Goal: Find specific page/section: Find specific page/section

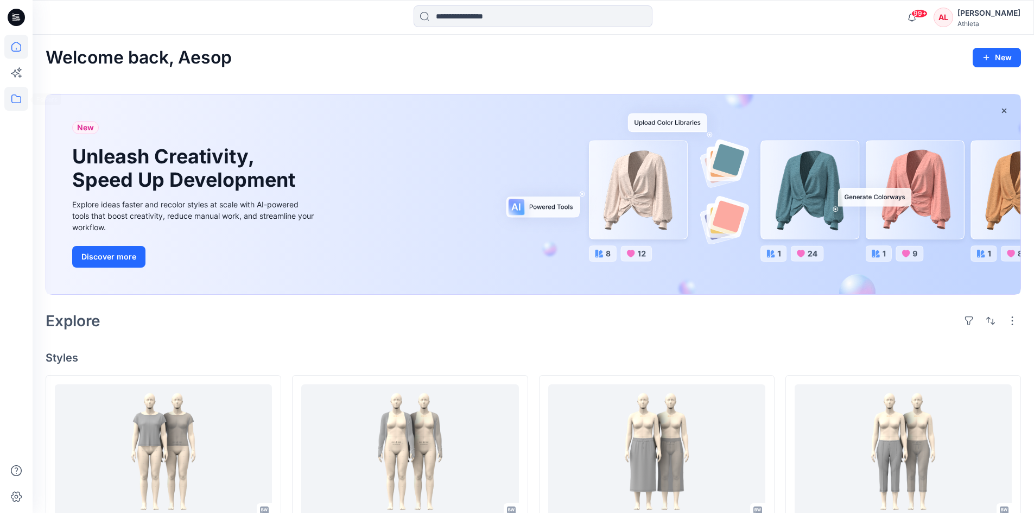
click at [23, 102] on icon at bounding box center [16, 99] width 24 height 24
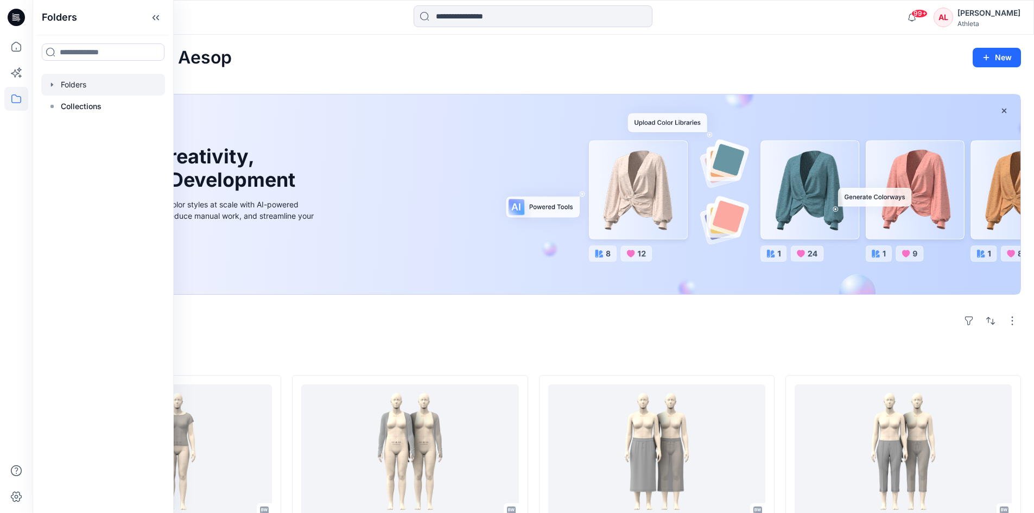
click at [79, 87] on div at bounding box center [103, 85] width 124 height 22
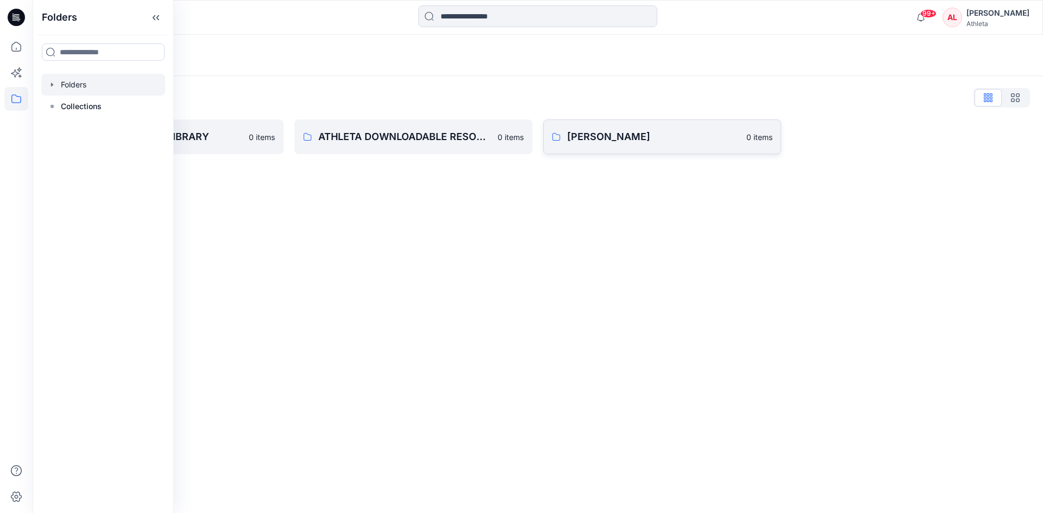
click at [597, 142] on p "[PERSON_NAME]" at bounding box center [653, 136] width 173 height 15
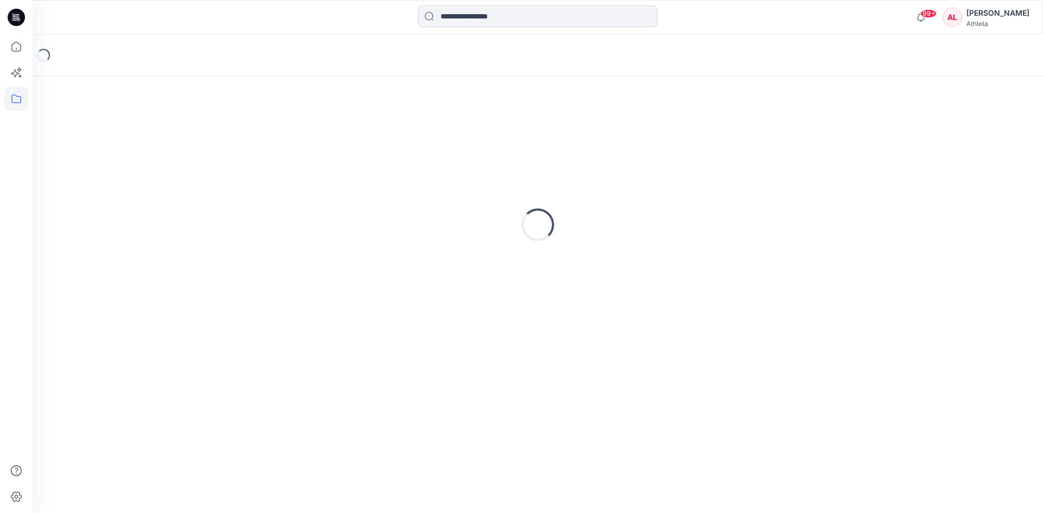
click at [491, 14] on input at bounding box center [537, 16] width 239 height 22
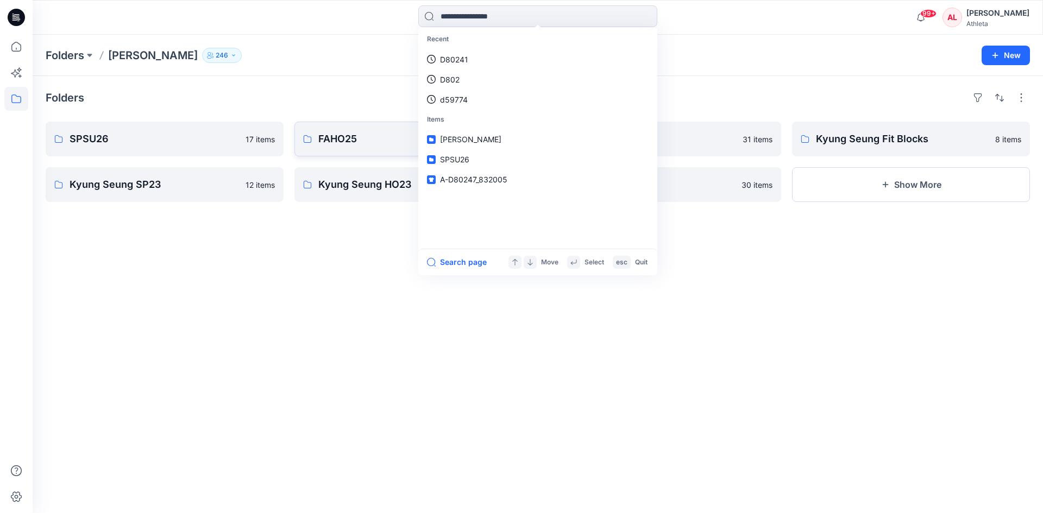
click at [362, 140] on p "FAHO25" at bounding box center [412, 138] width 188 height 15
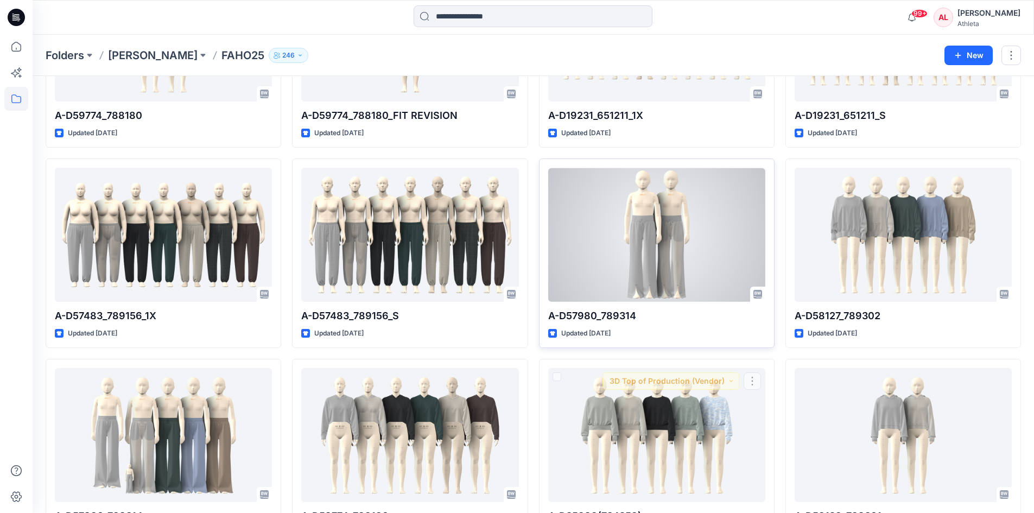
scroll to position [54, 0]
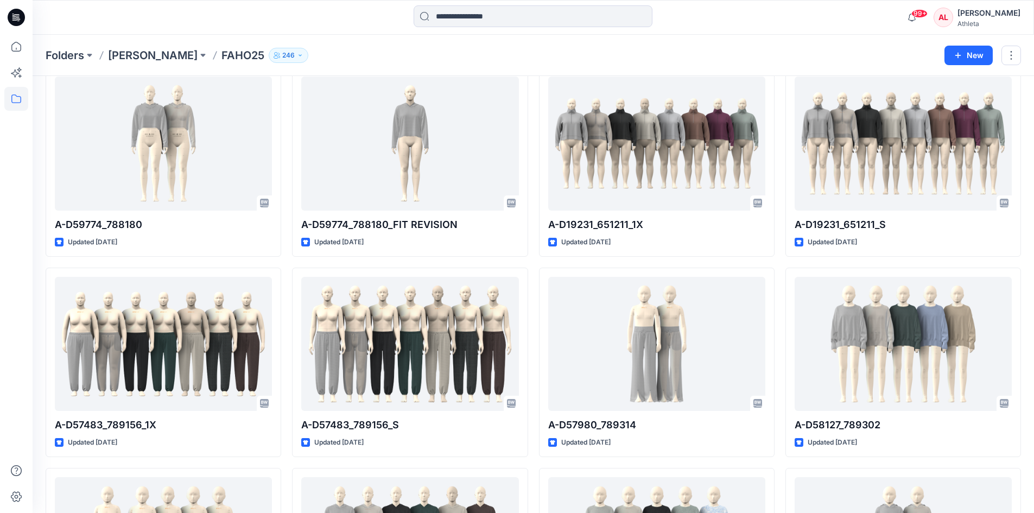
click at [16, 16] on icon at bounding box center [16, 17] width 17 height 17
